Goal: Find specific fact: Find specific fact

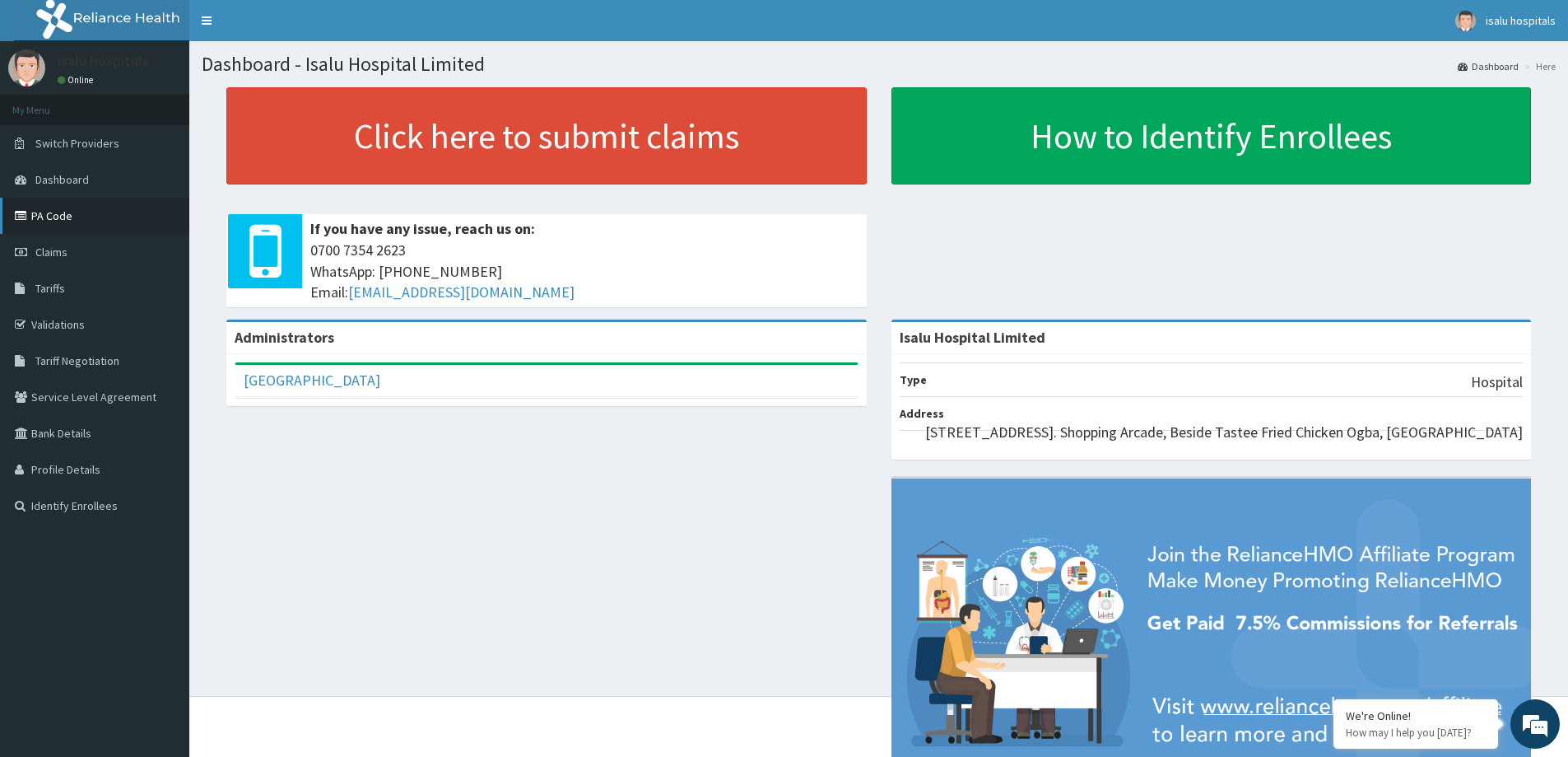
click at [88, 224] on link "PA Code" at bounding box center [94, 215] width 189 height 37
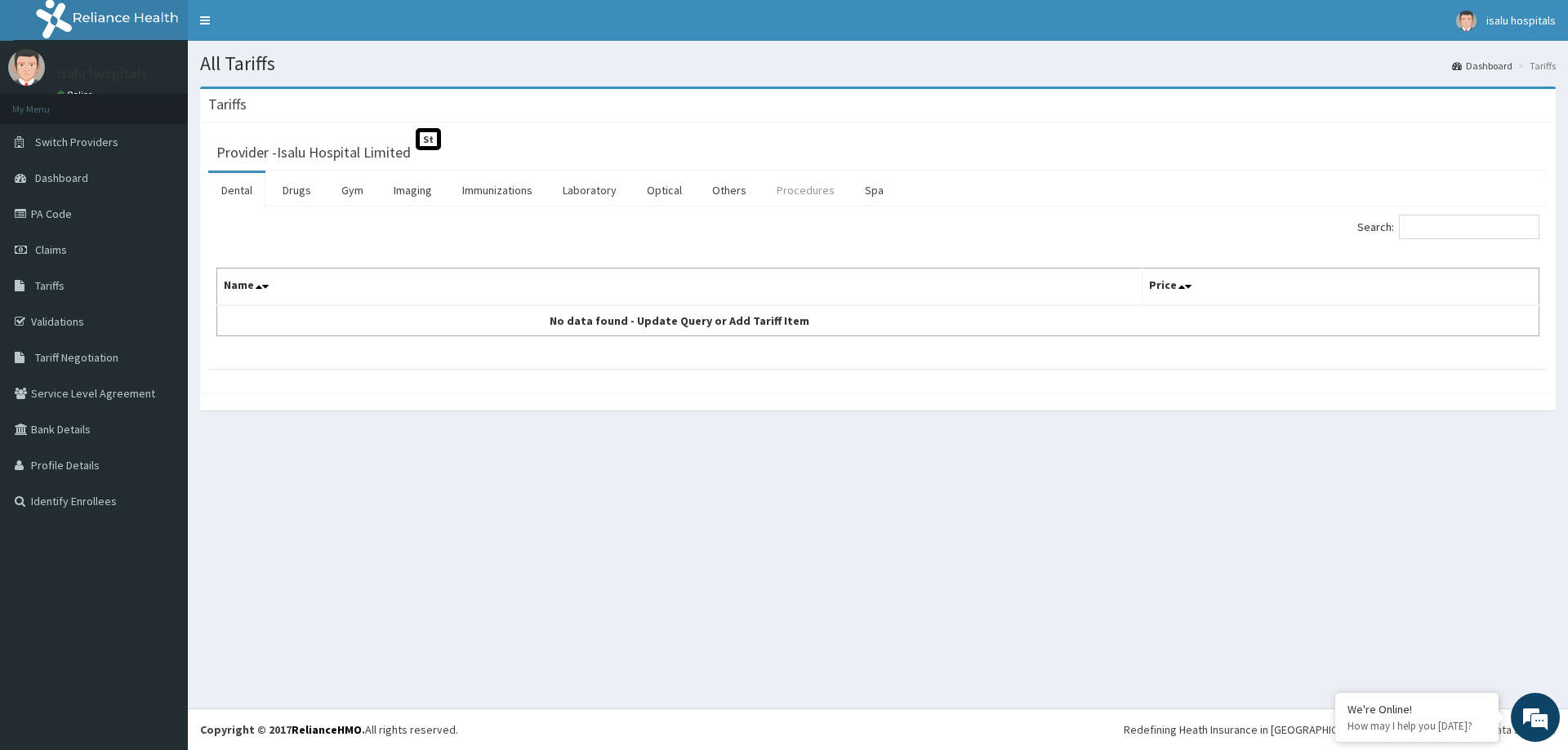
click at [795, 195] on link "Procedures" at bounding box center [805, 190] width 84 height 34
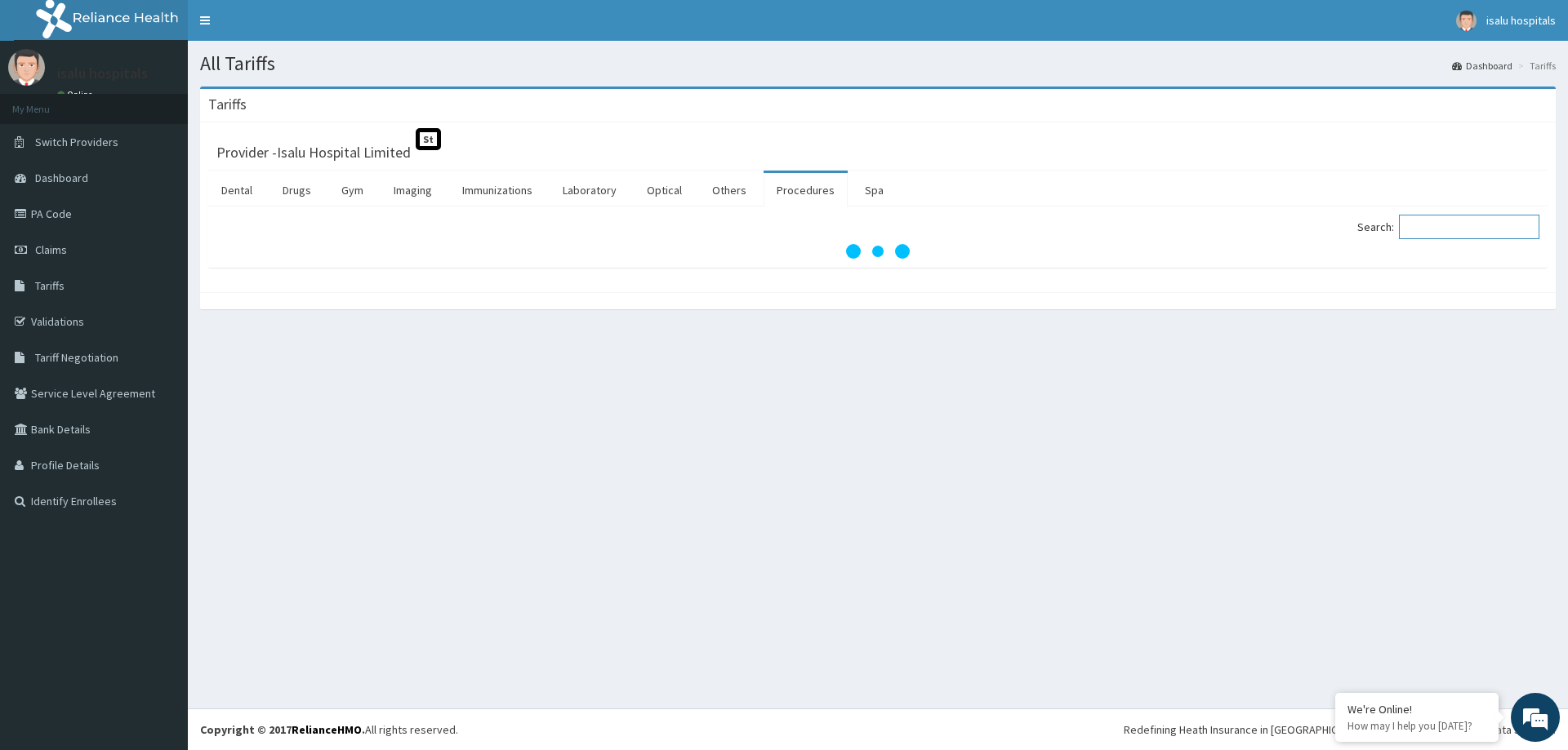
click at [1467, 233] on input "Search:" at bounding box center [1468, 226] width 141 height 24
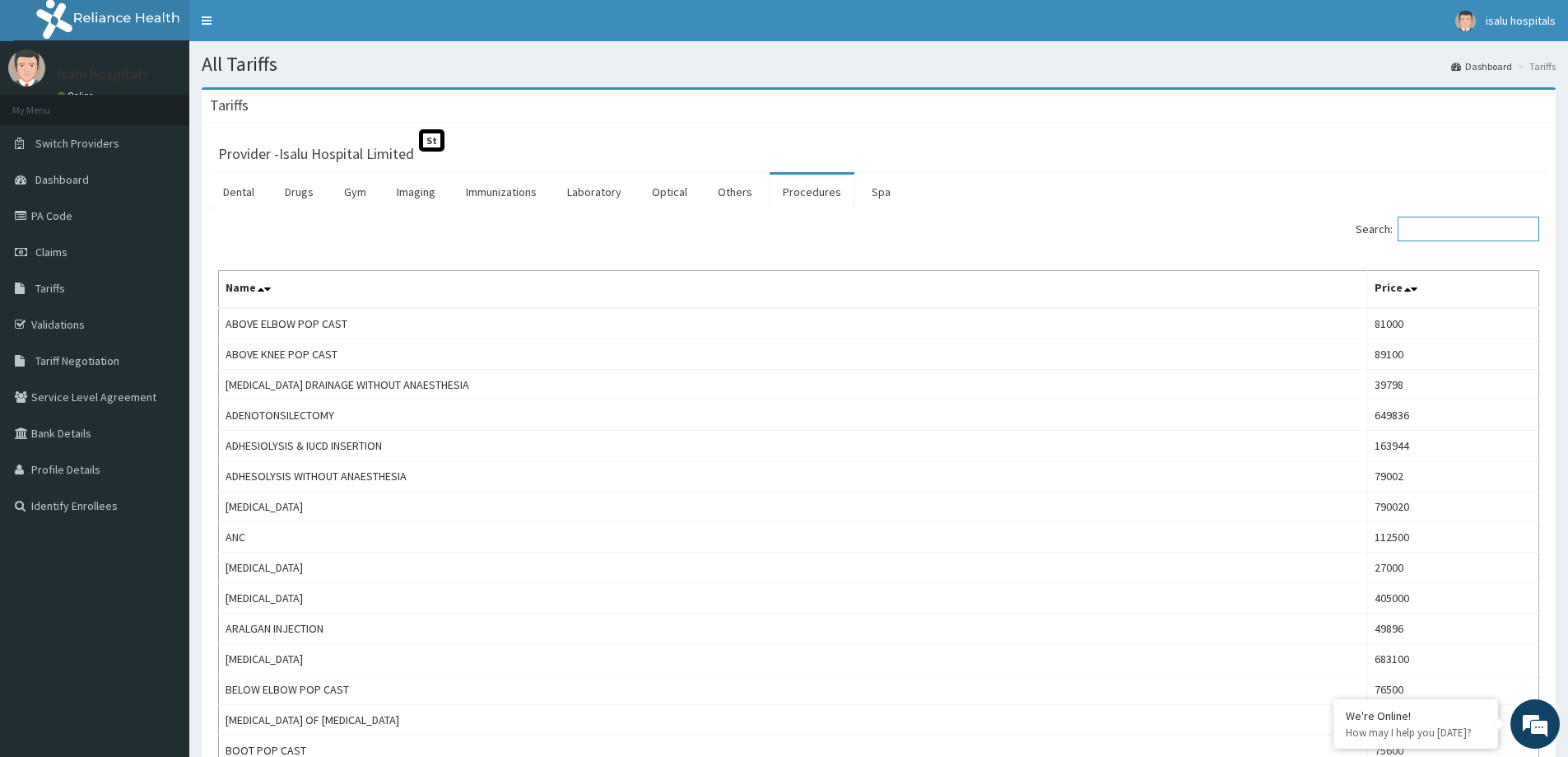
paste input "[MEDICAL_DATA]"
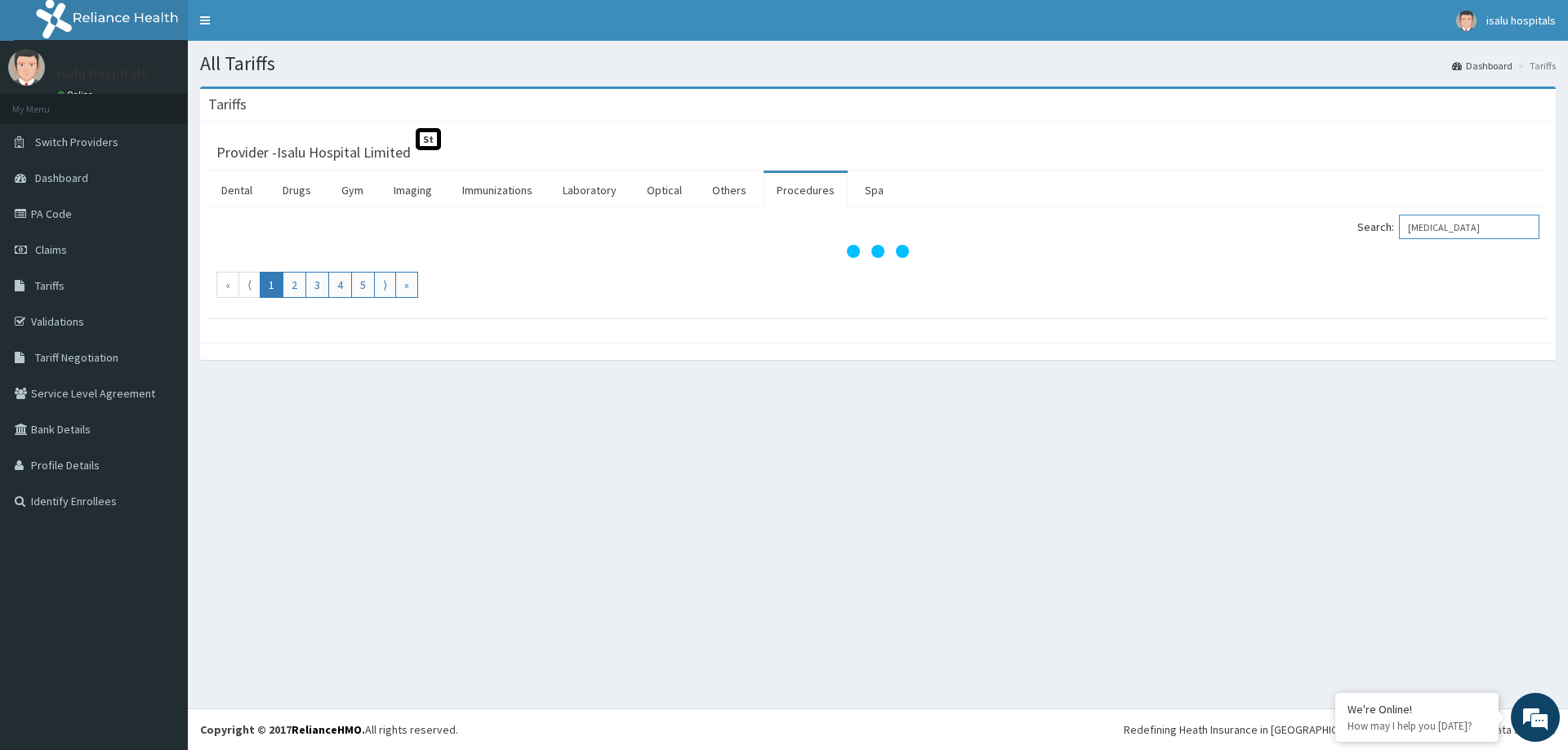
type input "[MEDICAL_DATA]"
